Goal: Information Seeking & Learning: Learn about a topic

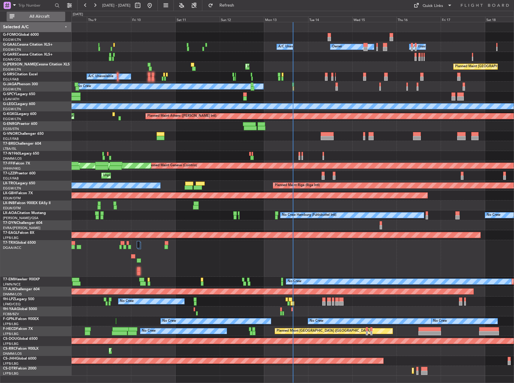
click at [43, 13] on button "All Aircraft" at bounding box center [36, 17] width 59 height 10
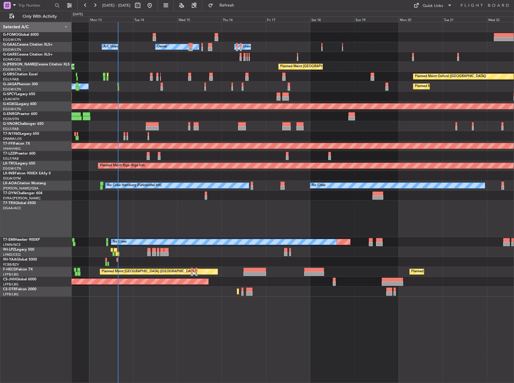
click at [231, 170] on div "Owner Owner A/C Unavailable A/C Unavailable Planned Maint [GEOGRAPHIC_DATA] ([G…" at bounding box center [292, 159] width 442 height 275
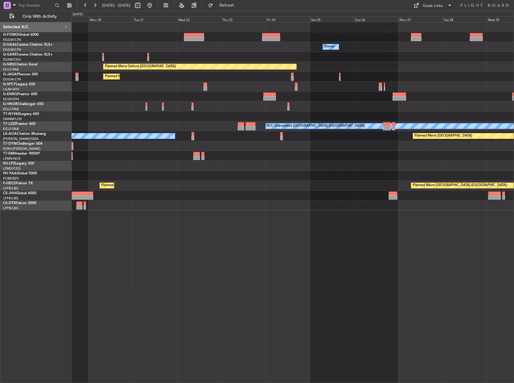
click at [32, 102] on div "Owner Planned Maint [GEOGRAPHIC_DATA] ([GEOGRAPHIC_DATA]) Planned Maint [GEOGRA…" at bounding box center [257, 197] width 514 height 372
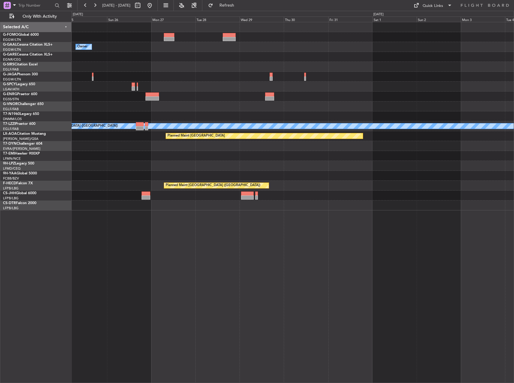
click at [114, 106] on div "Owner Planned Maint [GEOGRAPHIC_DATA] ([GEOGRAPHIC_DATA]) A/C Unavailable [GEOG…" at bounding box center [292, 116] width 442 height 188
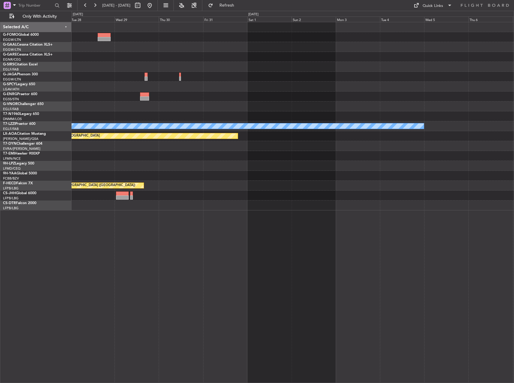
click at [116, 104] on div at bounding box center [292, 107] width 442 height 10
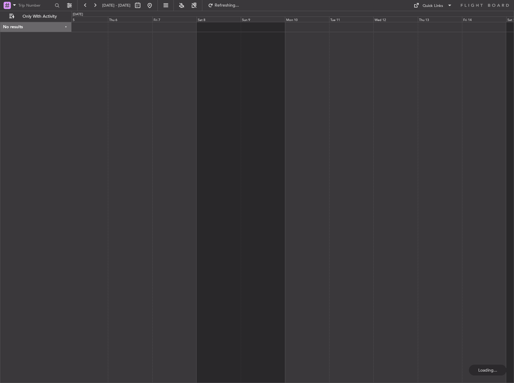
click at [160, 90] on div at bounding box center [292, 202] width 442 height 361
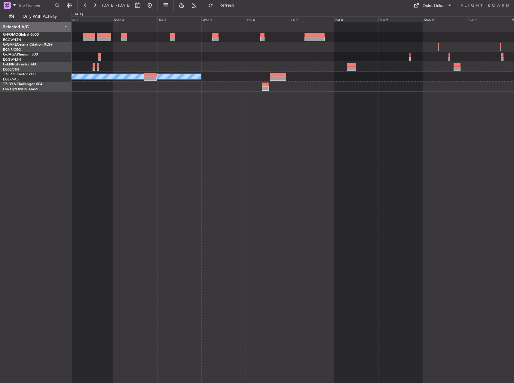
click at [513, 164] on html "[DATE] - [DATE] Refresh Quick Links Only With Activity A/C Unavailable [GEOGRAP…" at bounding box center [257, 191] width 514 height 383
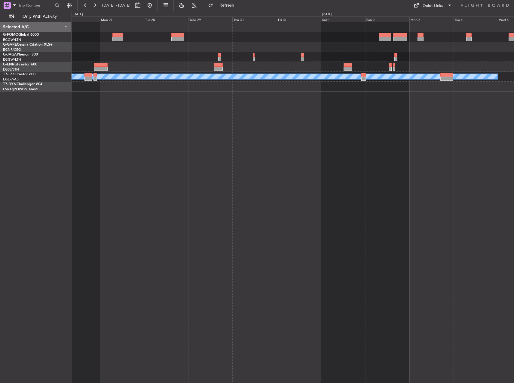
click at [513, 133] on html "[DATE] - [DATE] Refresh Quick Links Only With Activity A/C Unavailable [GEOGRAP…" at bounding box center [257, 191] width 514 height 383
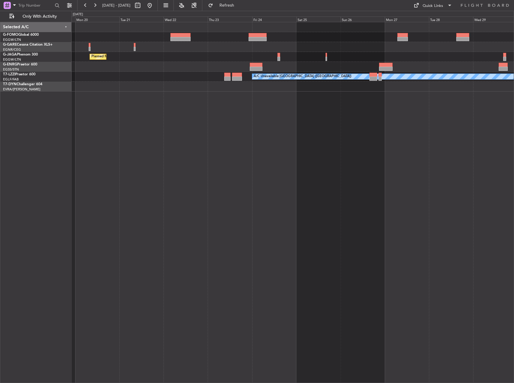
click at [497, 105] on div "Planned Maint [GEOGRAPHIC_DATA] ([GEOGRAPHIC_DATA]) A/C Unavailable [GEOGRAPHIC…" at bounding box center [292, 202] width 442 height 361
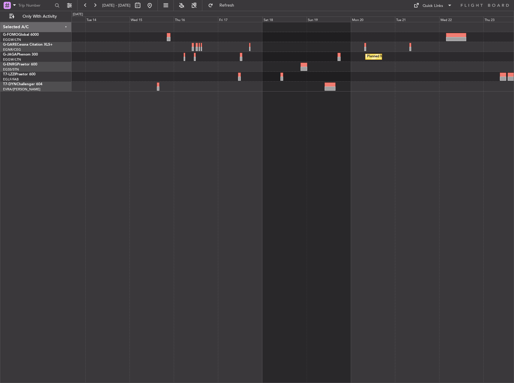
click at [418, 77] on div "Planned Maint [GEOGRAPHIC_DATA] ([GEOGRAPHIC_DATA]) No Crew A/C Unavailable [GE…" at bounding box center [292, 202] width 442 height 361
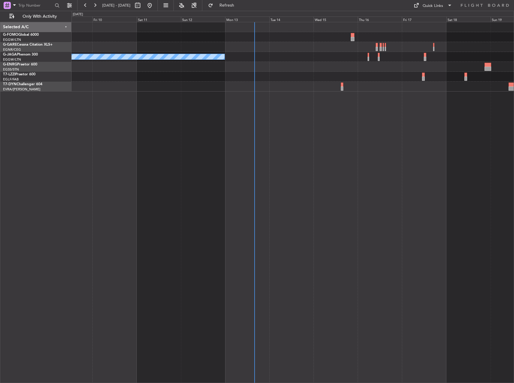
click at [70, 68] on div "No Crew Planned Maint [GEOGRAPHIC_DATA] ([GEOGRAPHIC_DATA]) Selected A/C G-FOMO…" at bounding box center [257, 197] width 514 height 372
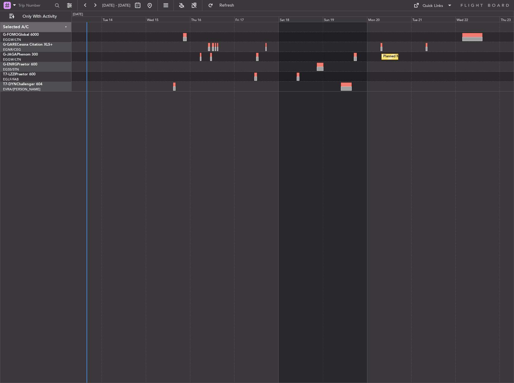
click at [273, 65] on div at bounding box center [292, 67] width 442 height 10
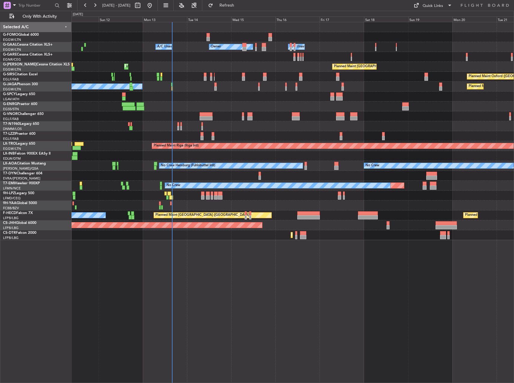
click at [60, 36] on div "Owner A/C Unavailable Owner A/C Unavailable Planned Maint [GEOGRAPHIC_DATA] ([G…" at bounding box center [257, 197] width 514 height 372
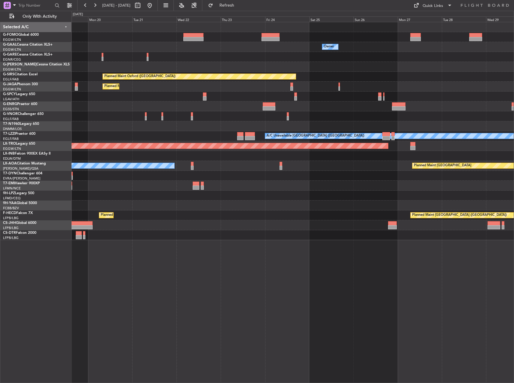
click at [0, 32] on html "[DATE] - [DATE] Refresh Quick Links Only With Activity Owner Planned Maint [GEO…" at bounding box center [257, 191] width 514 height 383
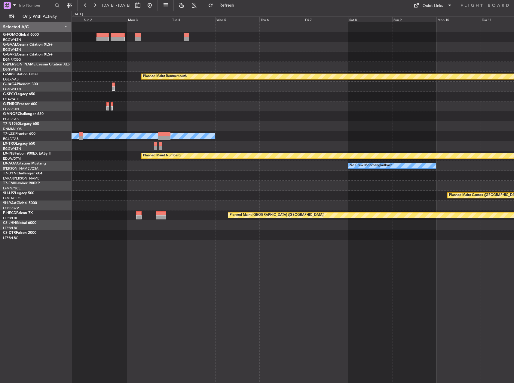
click at [0, 29] on html "[DATE] - [DATE] Refresh Quick Links Only With Activity Owner Planned Maint [GEO…" at bounding box center [257, 191] width 514 height 383
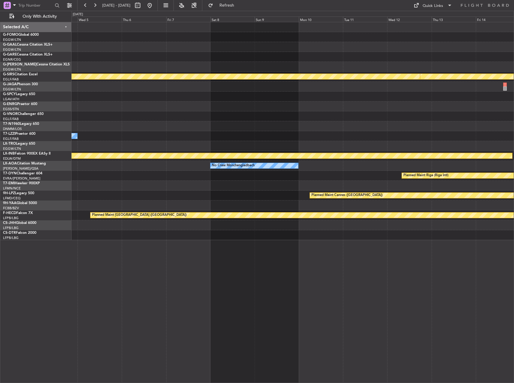
click at [0, 66] on html "[DATE] - [DATE] Refresh Quick Links Only With Activity Planned Maint [GEOGRAPHI…" at bounding box center [257, 191] width 514 height 383
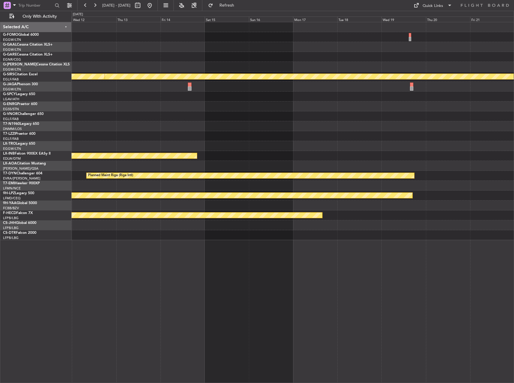
click at [11, 44] on div "Planned Maint Bournemouth Planned Maint [GEOGRAPHIC_DATA] Planned Maint Nurnber…" at bounding box center [257, 197] width 514 height 372
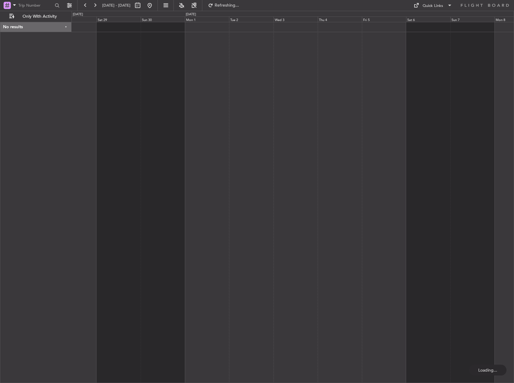
click at [71, 66] on div "No results 0 0 Fri 28 Sat 29 Sun 30 Mon 1 Tue 2 Wed 3 [DATE] Fri 5 Sat 6 Sun 7 …" at bounding box center [257, 197] width 514 height 372
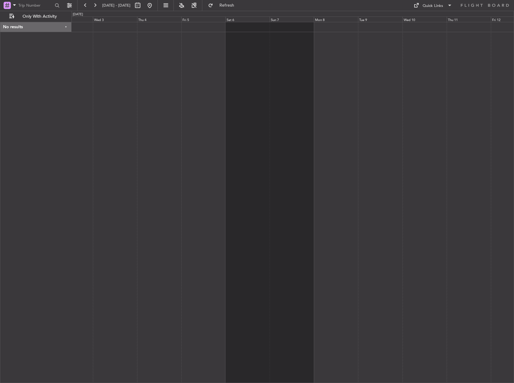
click at [73, 102] on div at bounding box center [292, 202] width 442 height 361
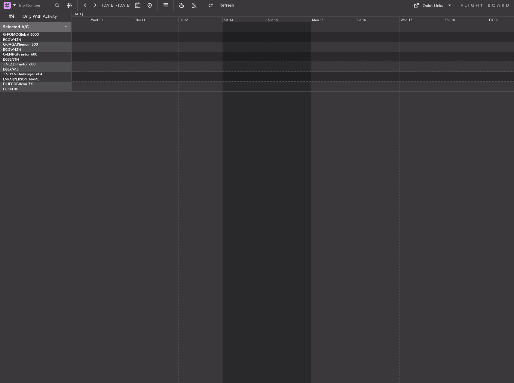
click at [23, 97] on div "Selected A/C G-FOMO Global 6000 EGGW/LTN [GEOGRAPHIC_DATA] ([GEOGRAPHIC_DATA]) …" at bounding box center [257, 197] width 514 height 372
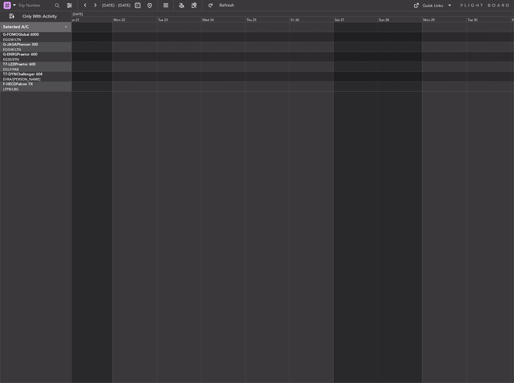
click at [0, 80] on html "[DATE] - [DATE] Refresh Quick Links Only With Activity Selected A/C G-FOMO Glob…" at bounding box center [257, 191] width 514 height 383
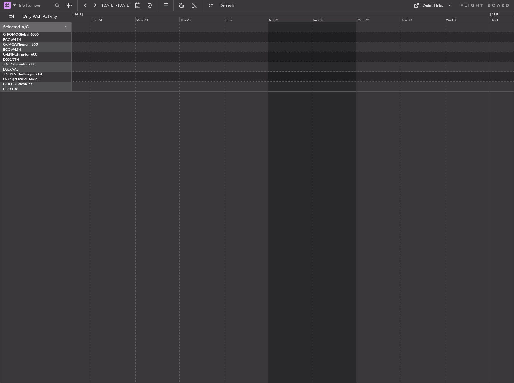
click at [59, 65] on div "Selected A/C G-FOMO Global 6000 EGGW/LTN [GEOGRAPHIC_DATA] ([GEOGRAPHIC_DATA]) …" at bounding box center [257, 197] width 514 height 372
click at [125, 63] on div at bounding box center [292, 56] width 442 height 69
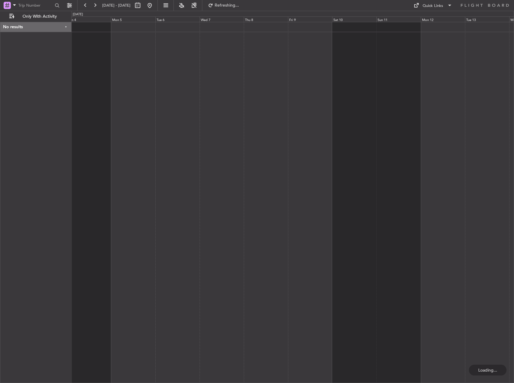
click at [29, 69] on div "No results 0 0 Sun 4 Mon 5 Tue 6 Wed 7 Thu 8 Fri 9 [DATE] Sun 11 Mon 12 Tue 13 …" at bounding box center [257, 197] width 514 height 372
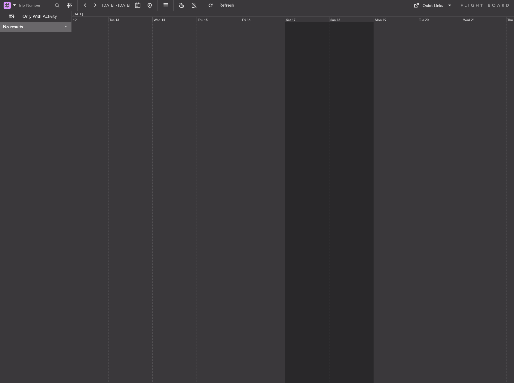
click at [0, 54] on html "[DATE] - [DATE] Refresh Quick Links Only With Activity No results 0 0 Mon 12 Tu…" at bounding box center [257, 191] width 514 height 383
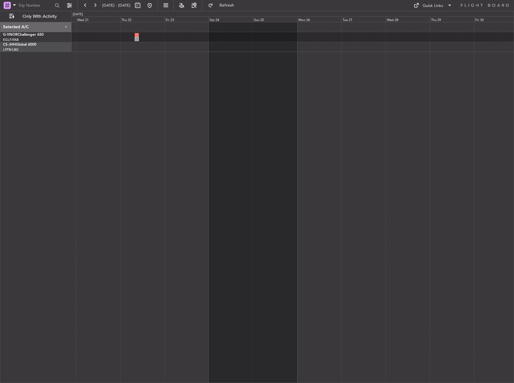
click at [0, 45] on html "[DATE] - [DATE] Refresh Quick Links Only With Activity Selected A/C G-VNOR Chal…" at bounding box center [257, 191] width 514 height 383
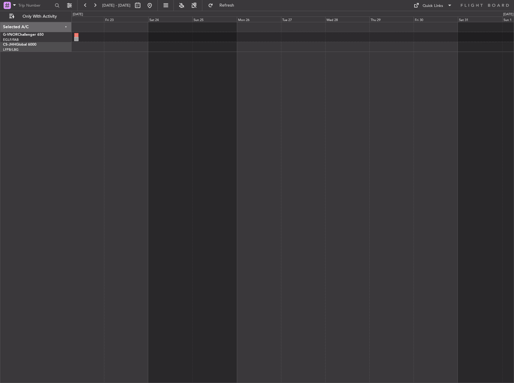
click at [513, 73] on html "[DATE] - [DATE] Refresh Quick Links Only With Activity Selected A/C G-VNOR Chal…" at bounding box center [257, 191] width 514 height 383
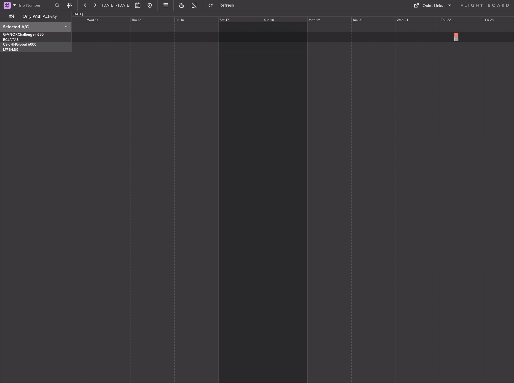
click at [513, 66] on html "[DATE] - [DATE] Refresh Quick Links Only With Activity Selected A/C G-VNOR Chal…" at bounding box center [257, 191] width 514 height 383
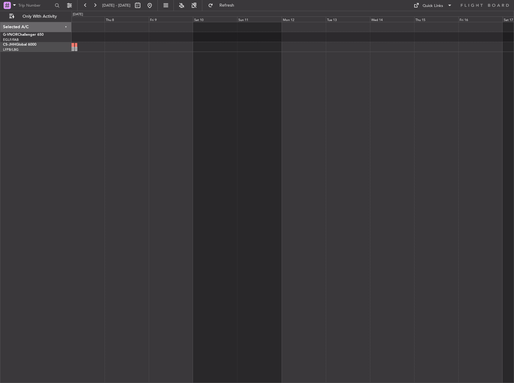
click at [425, 50] on div at bounding box center [292, 37] width 442 height 30
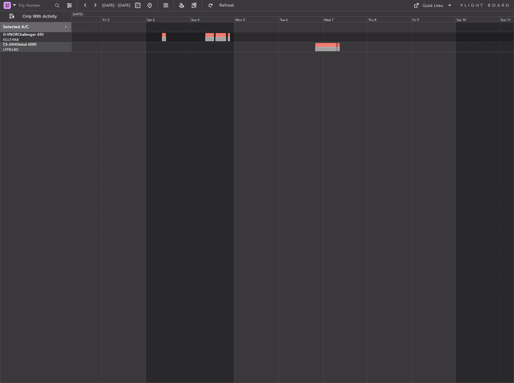
click at [496, 48] on div at bounding box center [292, 202] width 442 height 361
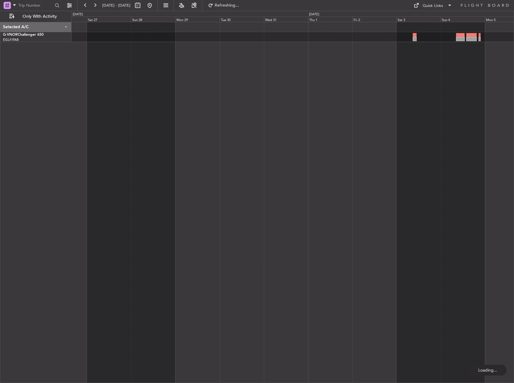
click at [462, 78] on div at bounding box center [292, 202] width 442 height 361
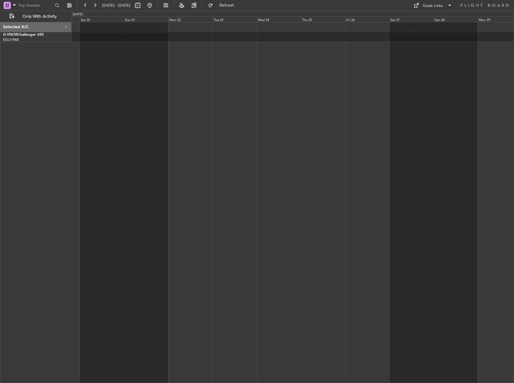
click at [436, 71] on div at bounding box center [292, 202] width 442 height 361
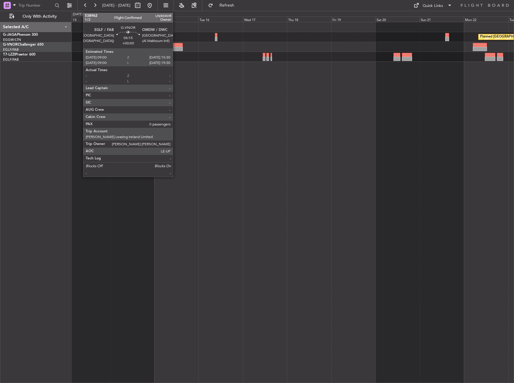
click at [175, 44] on div at bounding box center [177, 45] width 12 height 4
